Goal: Find specific page/section: Find specific page/section

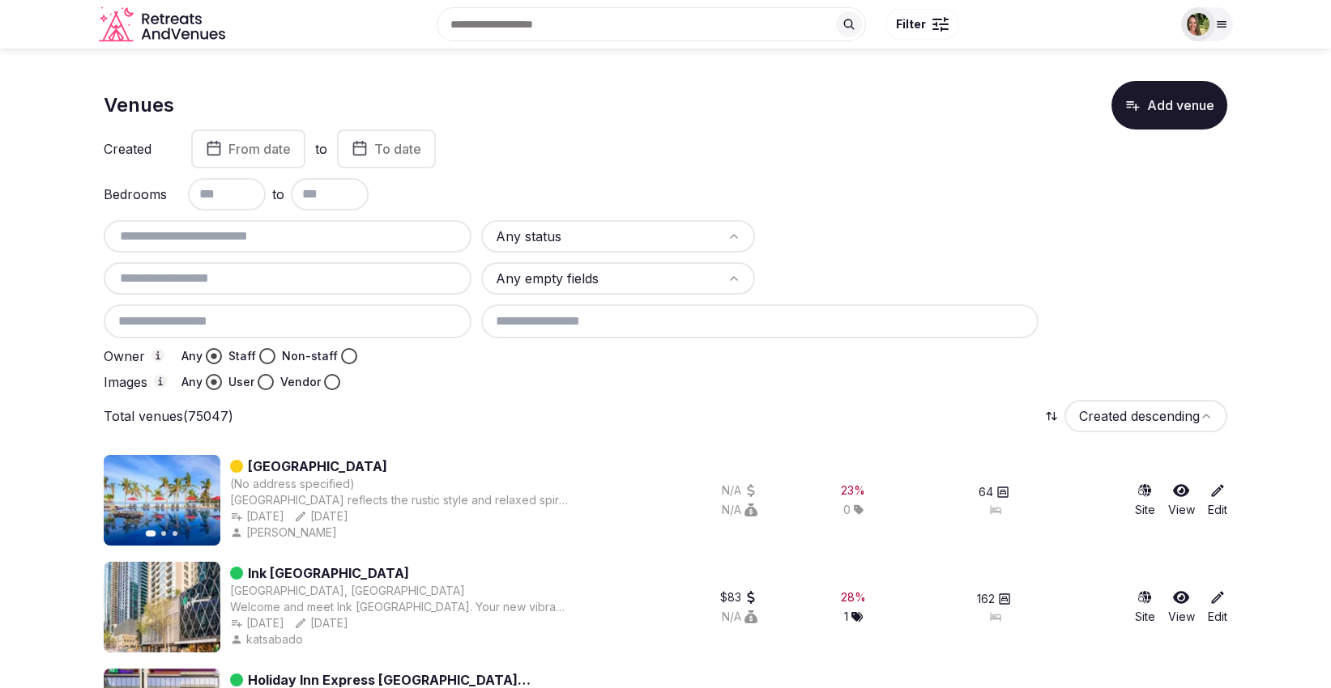
click at [403, 245] on div at bounding box center [288, 236] width 368 height 32
click at [373, 230] on input "text" at bounding box center [287, 236] width 355 height 19
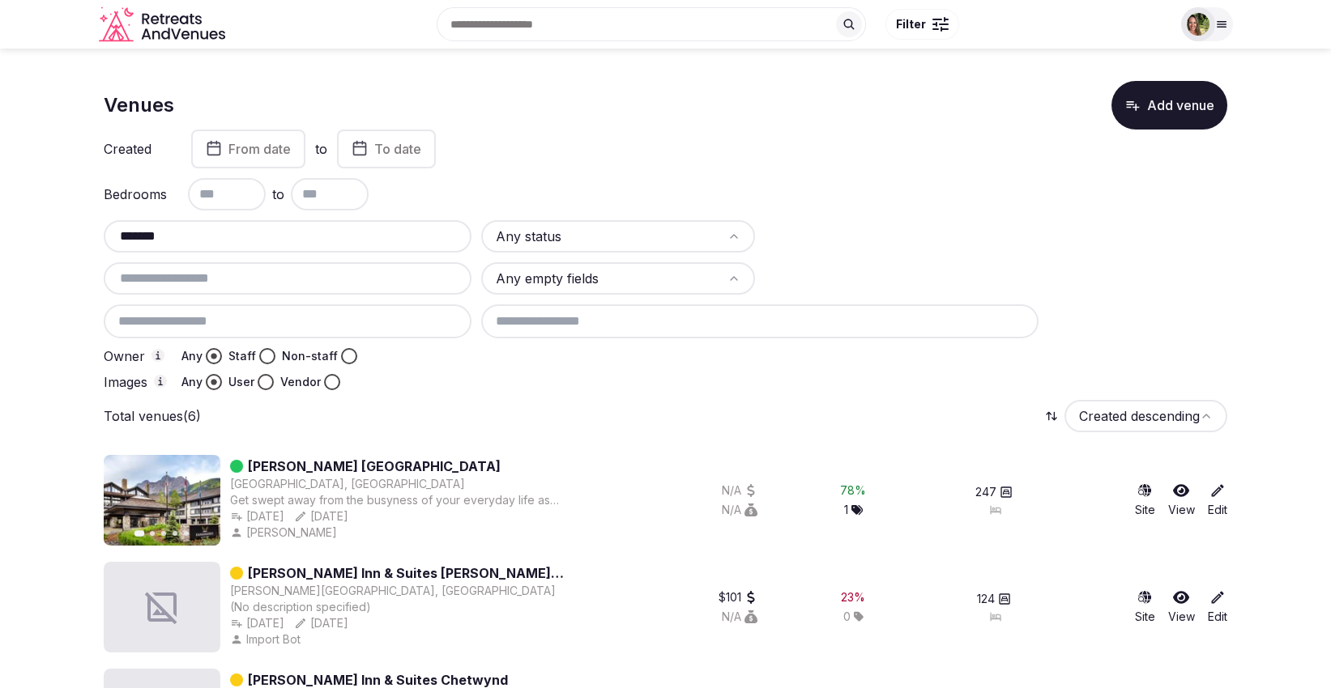
type input "*******"
click at [1219, 488] on icon at bounding box center [1217, 491] width 12 height 12
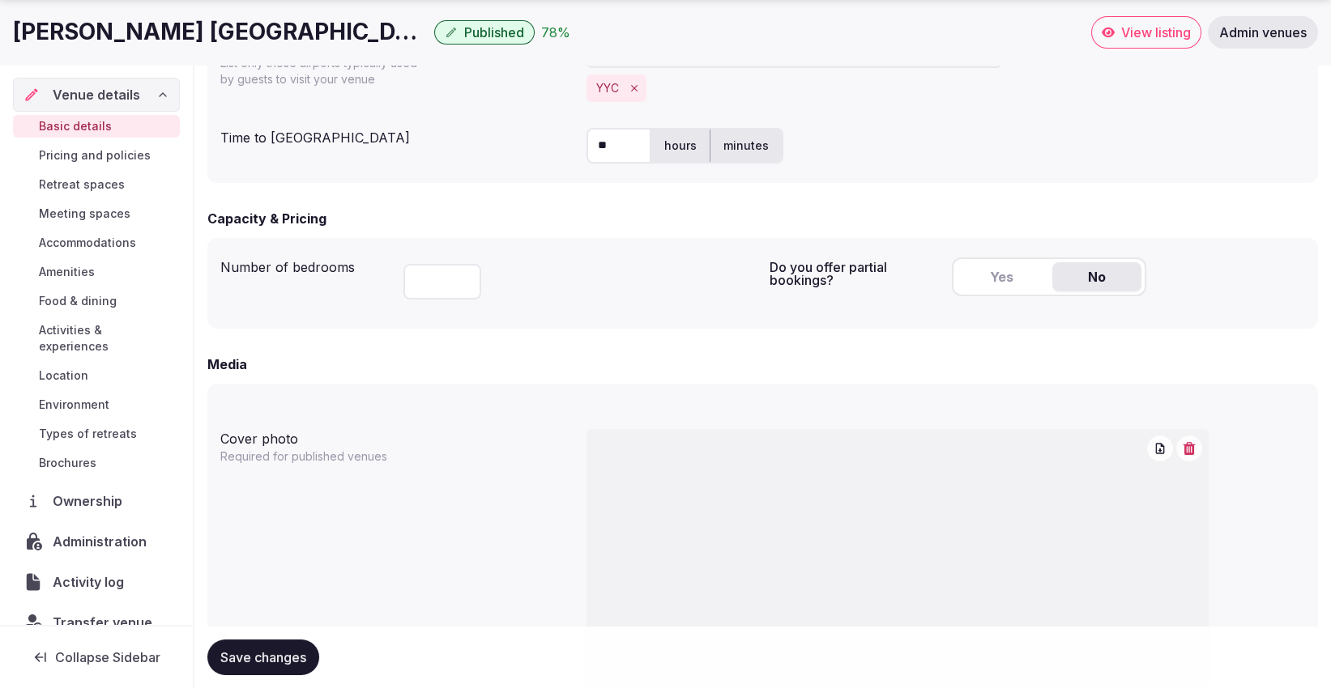
scroll to position [951, 0]
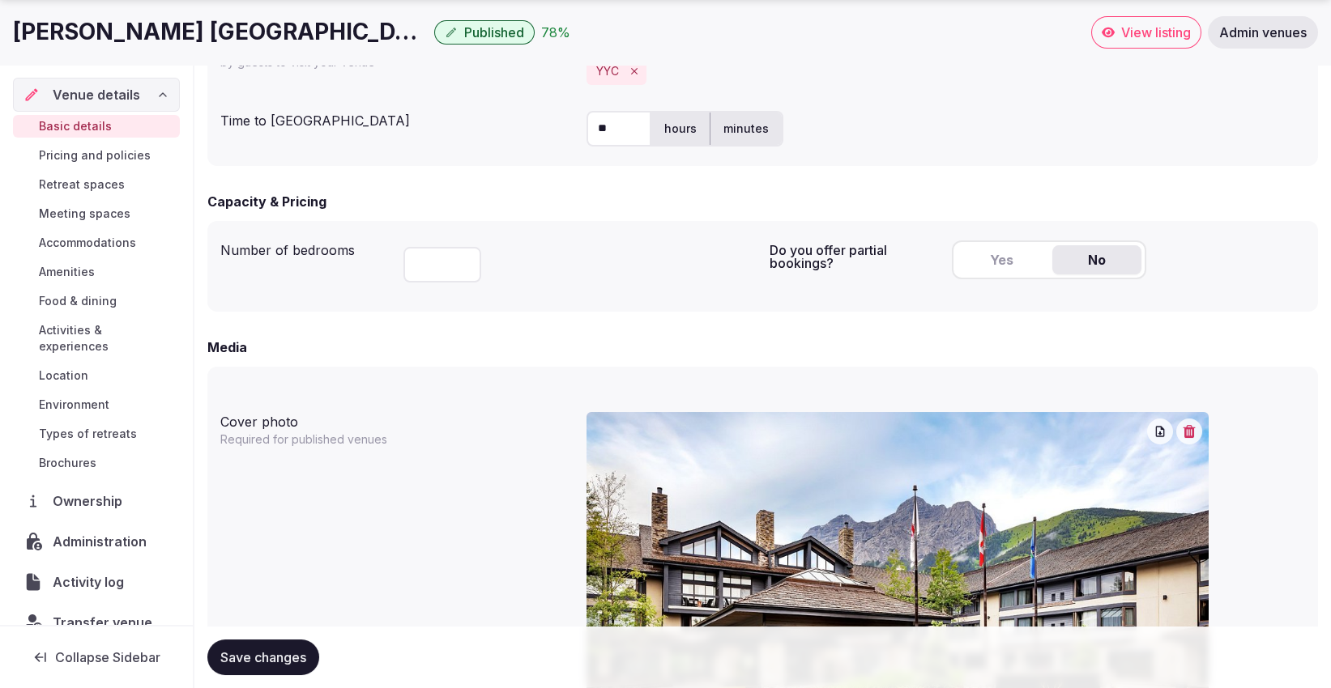
click at [85, 499] on span "Ownership" at bounding box center [91, 501] width 76 height 19
